Goal: Task Accomplishment & Management: Manage account settings

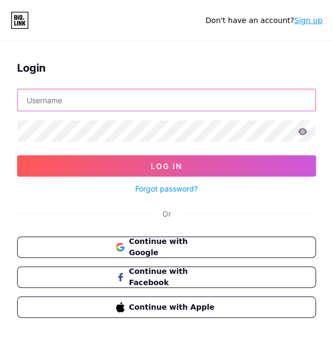
click at [80, 103] on input "text" at bounding box center [167, 99] width 298 height 21
click at [81, 103] on input "text" at bounding box center [167, 99] width 298 height 21
type input "salvadormef@gmail.com"
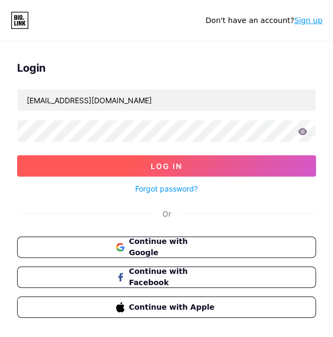
click at [94, 174] on button "Log In" at bounding box center [166, 165] width 299 height 21
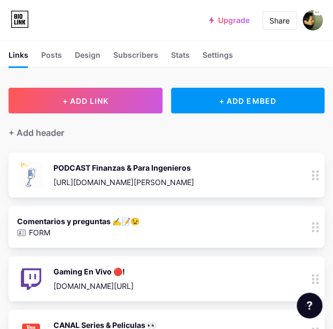
click at [119, 168] on div "PODCAST Finanzas & Para Ingenieros" at bounding box center [123, 167] width 141 height 11
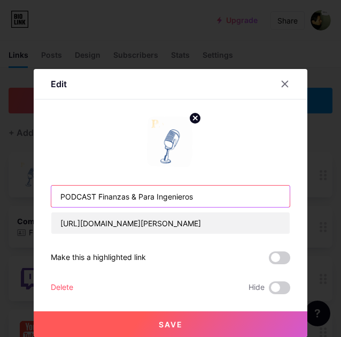
drag, startPoint x: 98, startPoint y: 197, endPoint x: 270, endPoint y: 202, distance: 172.1
click at [270, 202] on input "PODCAST Finanzas & Para Ingenieros" at bounding box center [170, 195] width 238 height 21
type input "PODCAST"
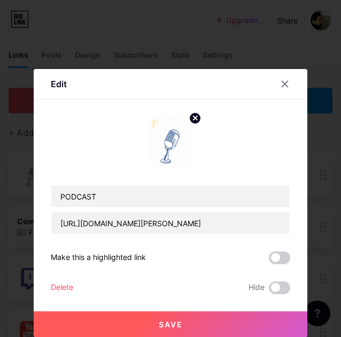
click at [160, 323] on span "Save" at bounding box center [171, 323] width 24 height 9
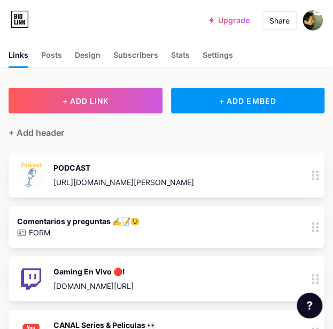
click at [29, 175] on img at bounding box center [31, 175] width 28 height 28
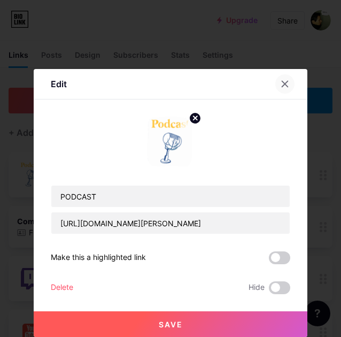
click at [290, 83] on div at bounding box center [284, 83] width 19 height 19
